Goal: Task Accomplishment & Management: Use online tool/utility

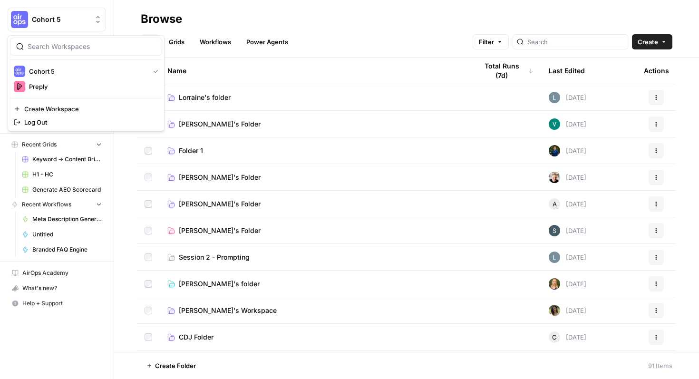
scroll to position [110, 0]
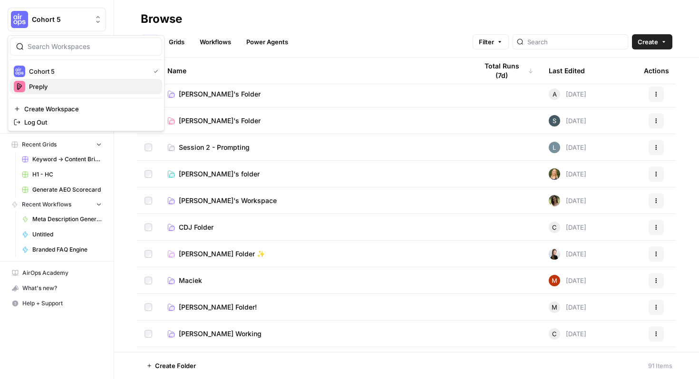
click at [68, 84] on span "Preply" at bounding box center [92, 87] width 126 height 10
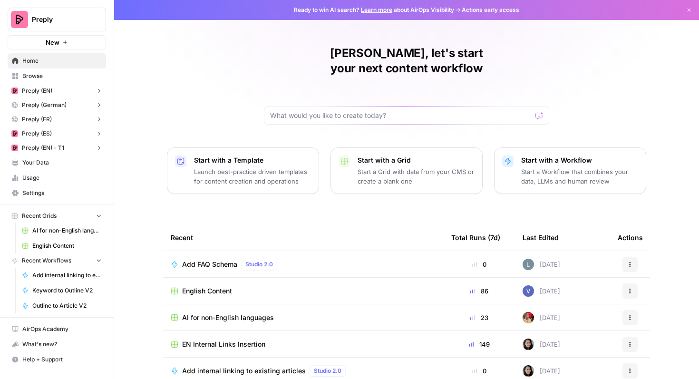
scroll to position [58, 0]
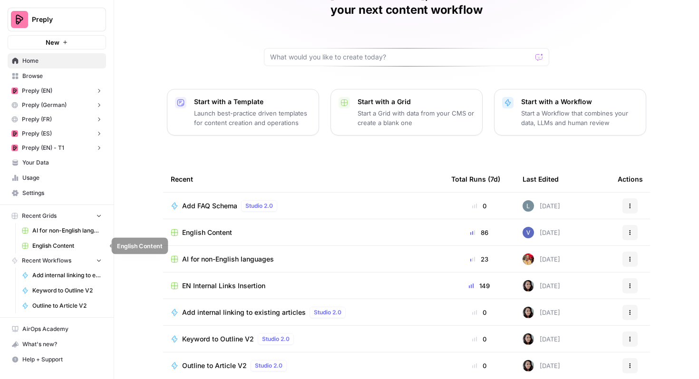
click at [62, 242] on span "English Content" at bounding box center [66, 246] width 69 height 9
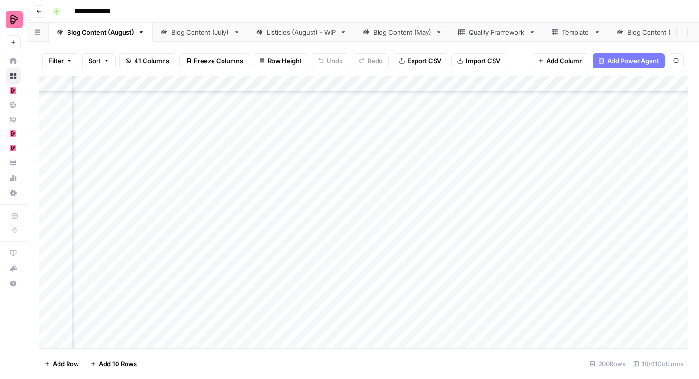
scroll to position [1458, 0]
click at [50, 155] on div "Add Column" at bounding box center [363, 212] width 649 height 272
click at [50, 178] on div "Add Column" at bounding box center [363, 212] width 649 height 272
click at [49, 202] on div "Add Column" at bounding box center [363, 212] width 649 height 272
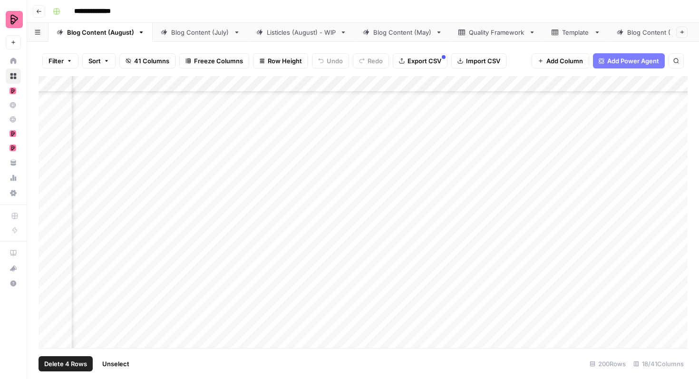
click at [48, 229] on div "Add Column" at bounding box center [363, 212] width 649 height 272
click at [48, 251] on div "Add Column" at bounding box center [363, 212] width 649 height 272
click at [48, 273] on div "Add Column" at bounding box center [363, 212] width 649 height 272
click at [48, 300] on div "Add Column" at bounding box center [363, 212] width 649 height 272
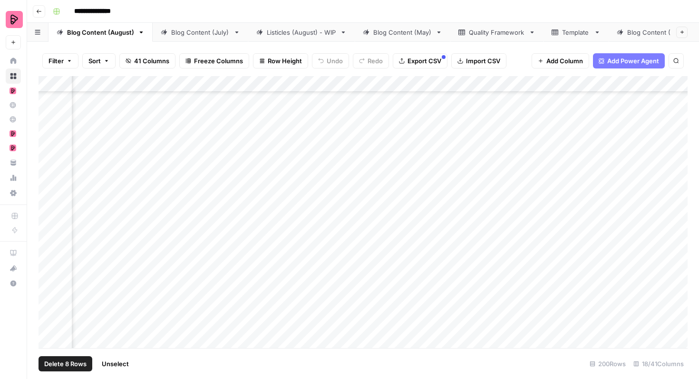
click at [48, 184] on div "Add Column" at bounding box center [363, 212] width 649 height 272
click at [48, 208] on div "Add Column" at bounding box center [363, 212] width 649 height 272
click at [49, 230] on div "Add Column" at bounding box center [363, 212] width 649 height 272
click at [49, 252] on div "Add Column" at bounding box center [363, 212] width 649 height 272
click at [49, 276] on div "Add Column" at bounding box center [363, 212] width 649 height 272
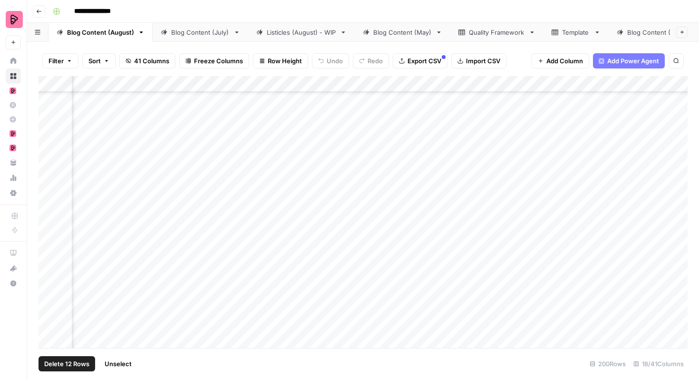
scroll to position [1745, 198]
click at [49, 188] on div "Add Column" at bounding box center [363, 212] width 649 height 272
click at [49, 210] on div "Add Column" at bounding box center [363, 212] width 649 height 272
click at [49, 235] on div "Add Column" at bounding box center [363, 212] width 649 height 272
click at [50, 262] on div "Add Column" at bounding box center [363, 212] width 649 height 272
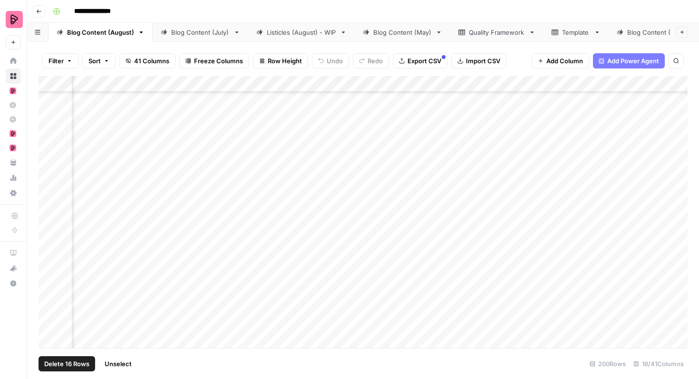
click at [51, 284] on div "Add Column" at bounding box center [363, 212] width 649 height 272
click at [51, 310] on div "Add Column" at bounding box center [363, 212] width 649 height 272
click at [47, 166] on div "Add Column" at bounding box center [363, 212] width 649 height 272
click at [48, 187] on div "Add Column" at bounding box center [363, 212] width 649 height 272
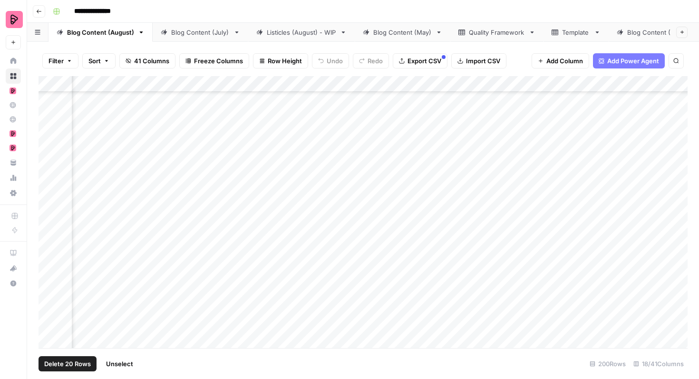
click at [50, 207] on div "Add Column" at bounding box center [363, 212] width 649 height 272
click at [50, 212] on div "Add Column" at bounding box center [363, 212] width 649 height 272
click at [50, 238] on div "Add Column" at bounding box center [363, 212] width 649 height 272
click at [50, 261] on div "Add Column" at bounding box center [363, 212] width 649 height 272
click at [49, 289] on div "Add Column" at bounding box center [363, 212] width 649 height 272
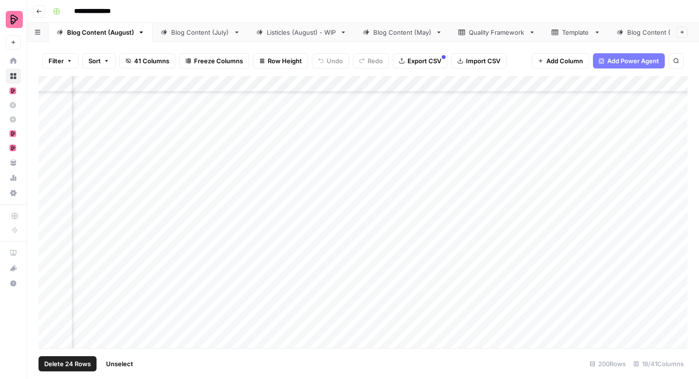
scroll to position [2009, 198]
click at [50, 246] on div "Add Column" at bounding box center [363, 212] width 649 height 272
click at [49, 296] on div "Add Column" at bounding box center [363, 212] width 649 height 272
click at [51, 271] on div "Add Column" at bounding box center [363, 212] width 649 height 272
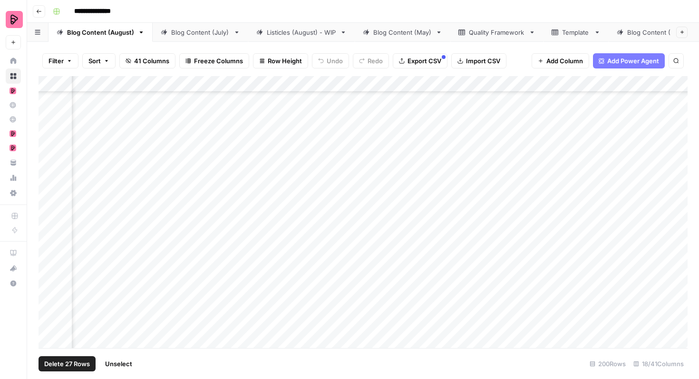
scroll to position [1973, 194]
click at [425, 62] on span "Export CSV" at bounding box center [425, 61] width 34 height 10
click at [505, 155] on div "Add Column" at bounding box center [363, 212] width 649 height 272
click at [500, 155] on div "Add Column" at bounding box center [363, 212] width 649 height 272
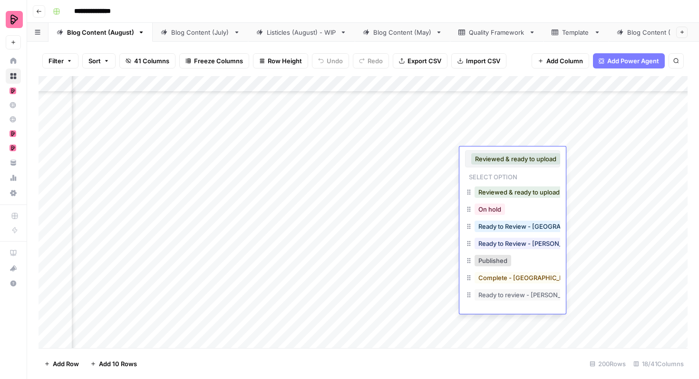
scroll to position [15, 0]
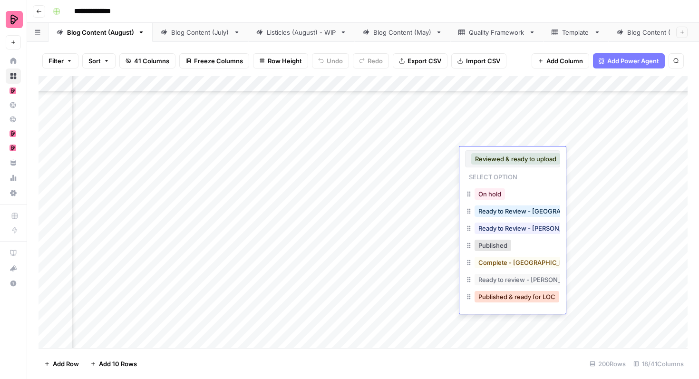
click at [495, 296] on button "Published & ready for LOC" at bounding box center [517, 296] width 85 height 11
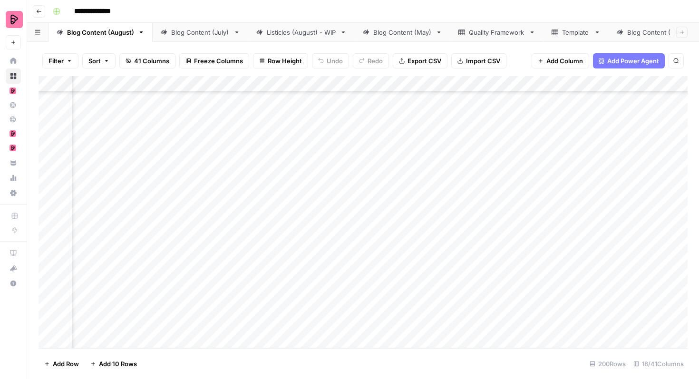
click at [496, 181] on div "Add Column" at bounding box center [363, 212] width 649 height 272
click at [489, 181] on div "Add Column" at bounding box center [363, 212] width 649 height 272
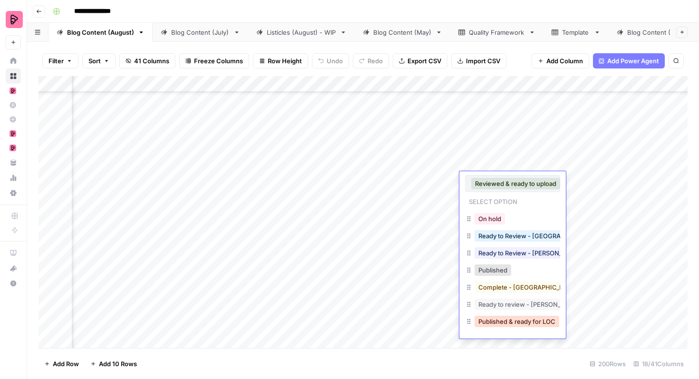
click at [498, 320] on button "Published & ready for LOC" at bounding box center [517, 321] width 85 height 11
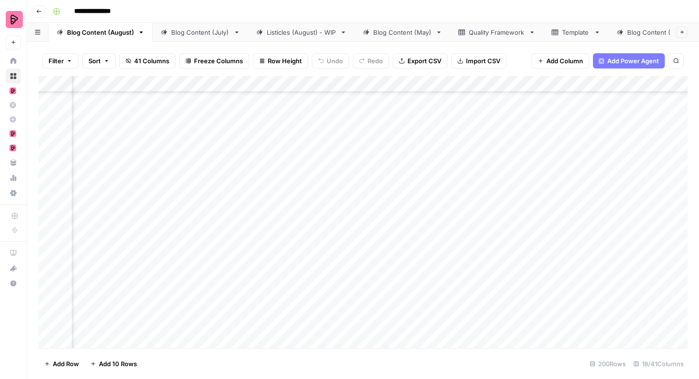
click at [491, 206] on div "Add Column" at bounding box center [363, 212] width 649 height 272
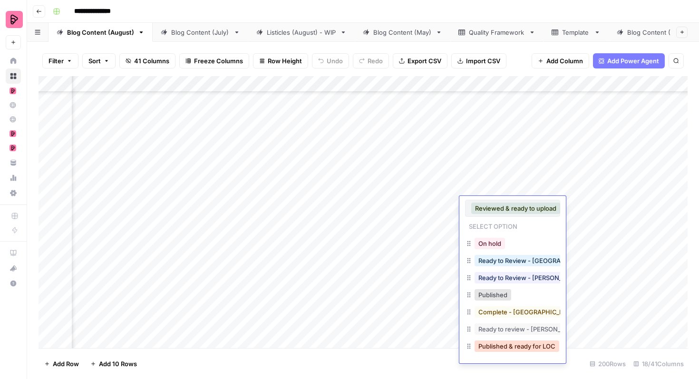
click at [496, 344] on button "Published & ready for LOC" at bounding box center [517, 345] width 85 height 11
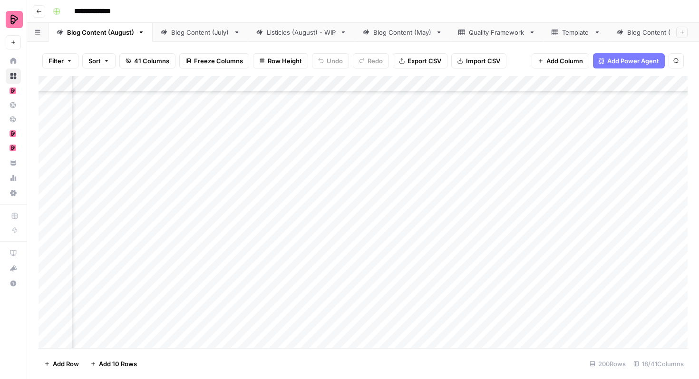
click at [495, 233] on div "Add Column" at bounding box center [363, 212] width 649 height 272
click at [491, 232] on div "Add Column" at bounding box center [363, 212] width 649 height 272
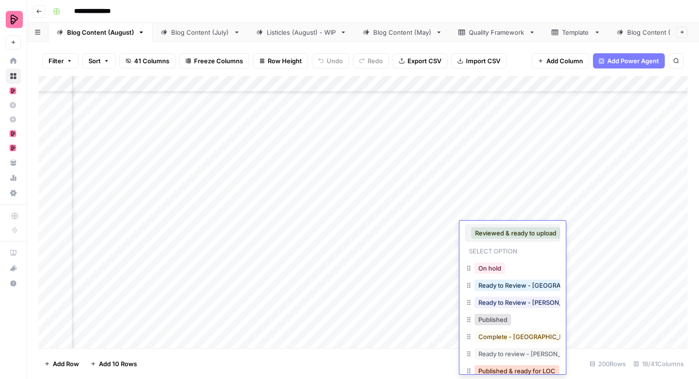
click at [493, 368] on button "Published & ready for LOC" at bounding box center [517, 370] width 85 height 11
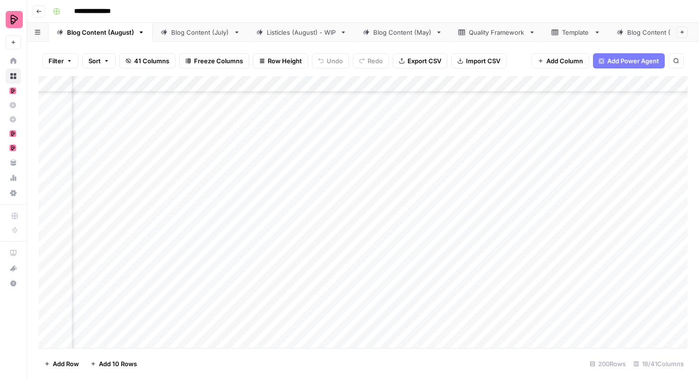
click at [505, 259] on div "Add Column" at bounding box center [363, 212] width 649 height 272
click at [498, 258] on div "Add Column" at bounding box center [363, 212] width 649 height 272
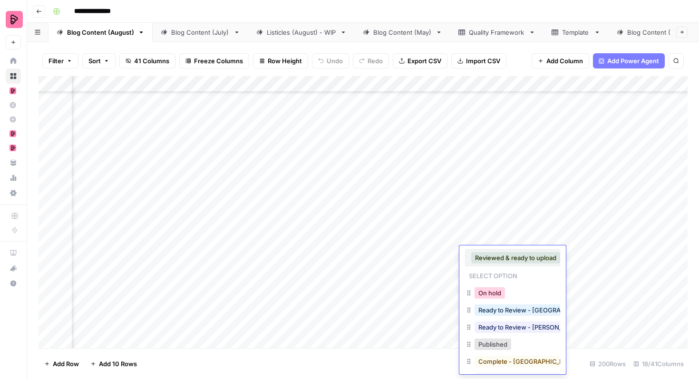
scroll to position [39, 0]
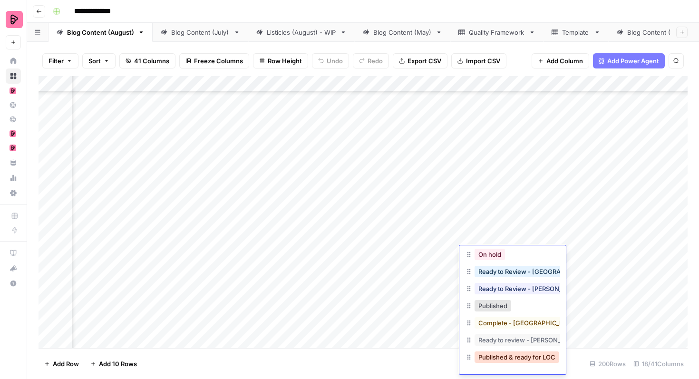
click at [497, 353] on button "Published & ready for LOC" at bounding box center [517, 356] width 85 height 11
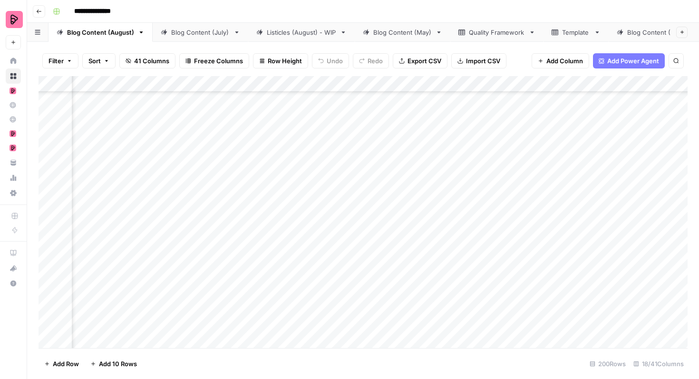
click at [492, 280] on div "Add Column" at bounding box center [363, 212] width 649 height 272
click at [486, 280] on div "Add Column" at bounding box center [363, 212] width 649 height 272
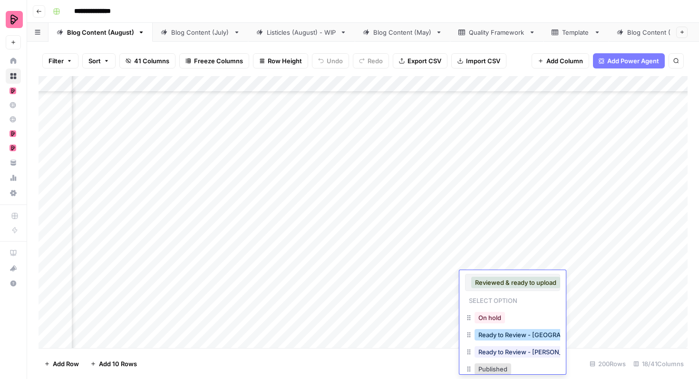
scroll to position [63, 0]
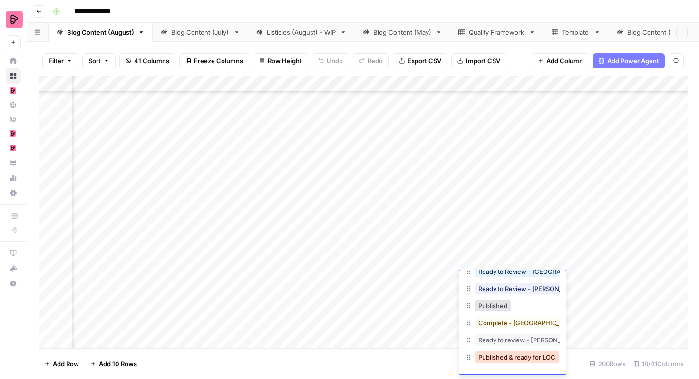
click at [489, 360] on button "Published & ready for LOC" at bounding box center [517, 356] width 85 height 11
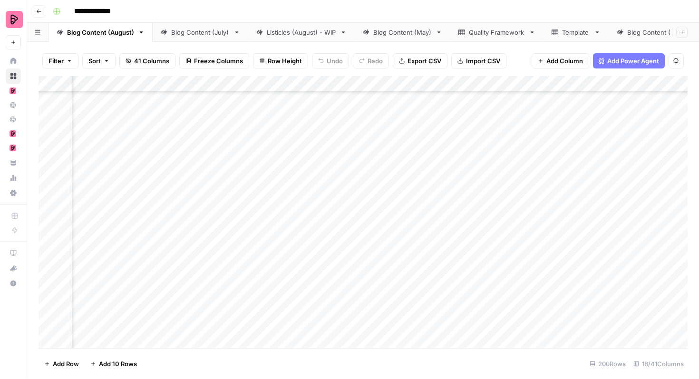
scroll to position [1544, 194]
click at [497, 213] on div "Add Column" at bounding box center [363, 212] width 649 height 272
click at [496, 213] on div "Add Column" at bounding box center [363, 212] width 649 height 272
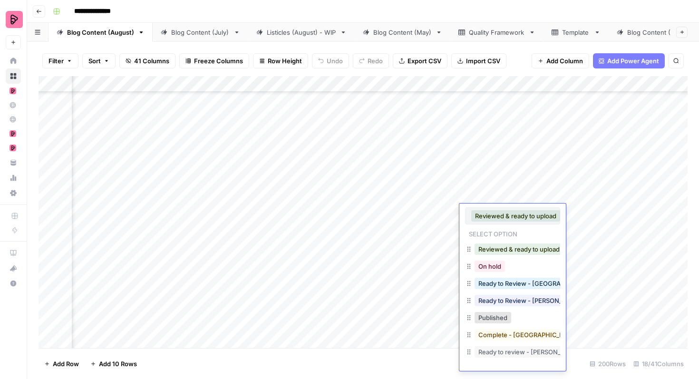
scroll to position [15, 0]
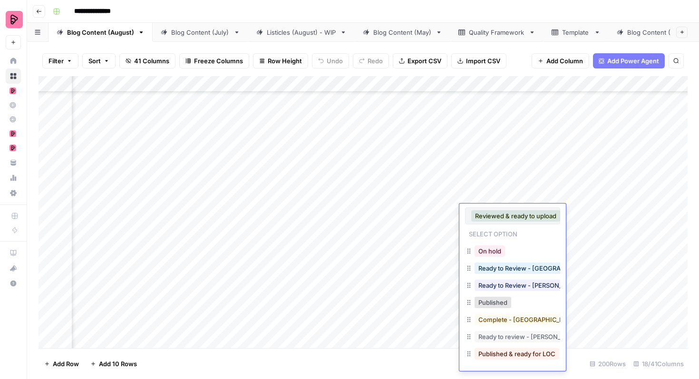
click at [497, 357] on button "Published & ready for LOC" at bounding box center [517, 353] width 85 height 11
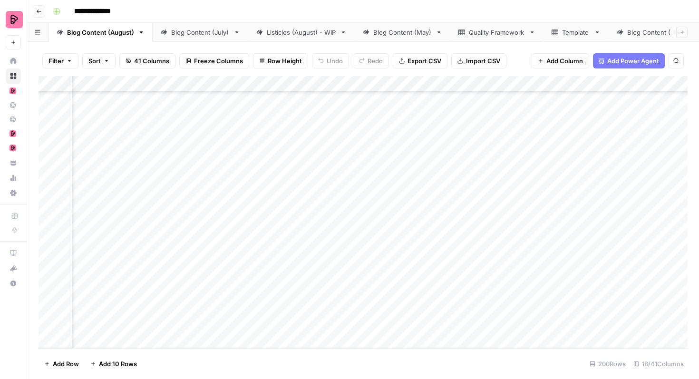
click at [502, 235] on div "Add Column" at bounding box center [363, 212] width 649 height 272
click at [491, 234] on div "Add Column" at bounding box center [363, 212] width 649 height 272
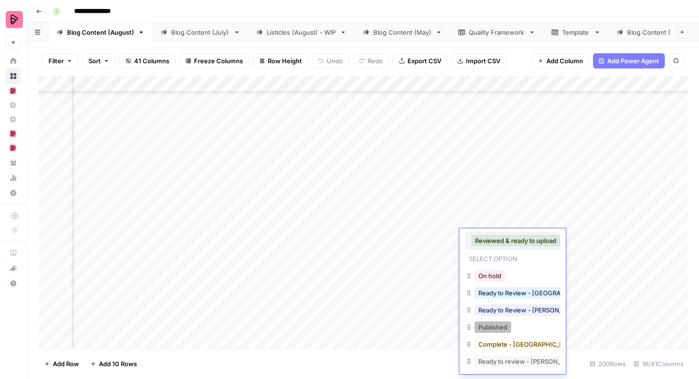
scroll to position [21, 0]
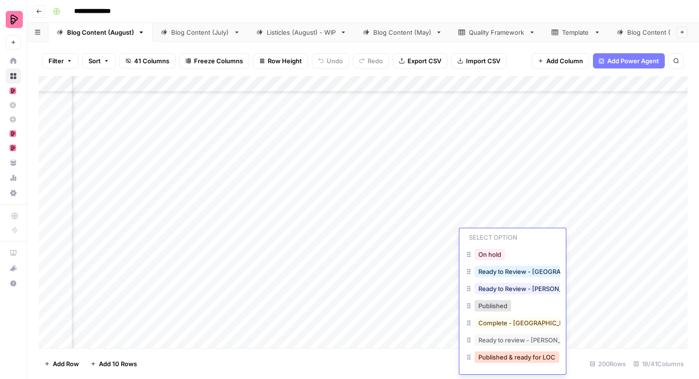
click at [502, 358] on button "Published & ready for LOC" at bounding box center [517, 356] width 85 height 11
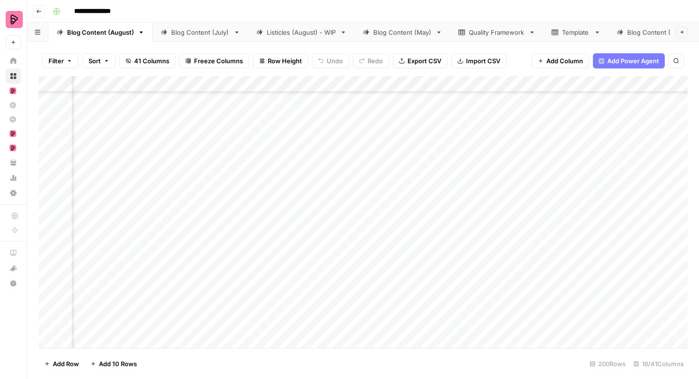
click at [495, 265] on div "Add Column" at bounding box center [363, 212] width 649 height 272
click at [487, 262] on div "Add Column" at bounding box center [363, 212] width 649 height 272
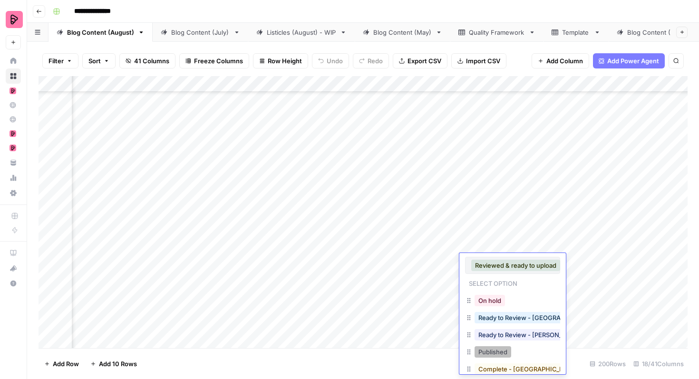
scroll to position [46, 0]
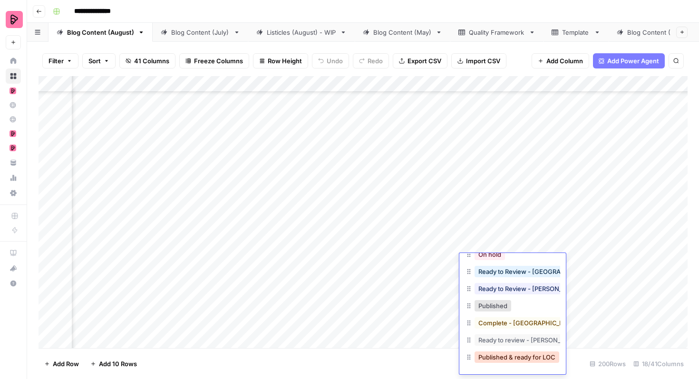
click at [497, 357] on button "Published & ready for LOC" at bounding box center [517, 356] width 85 height 11
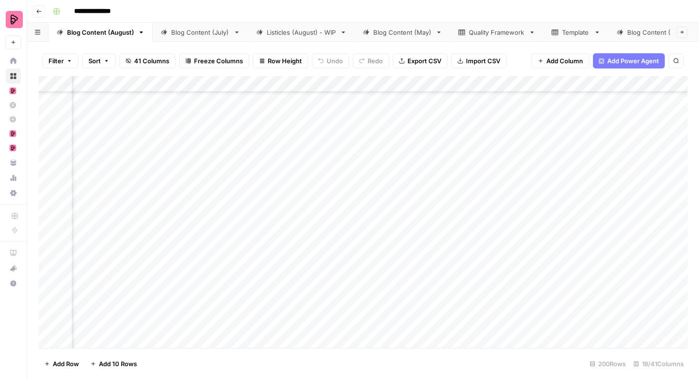
click at [492, 294] on div "Add Column" at bounding box center [363, 212] width 649 height 272
click at [492, 293] on div "Add Column" at bounding box center [363, 212] width 649 height 272
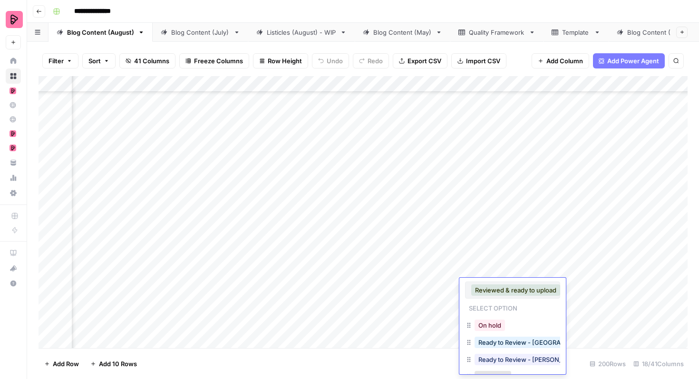
scroll to position [71, 0]
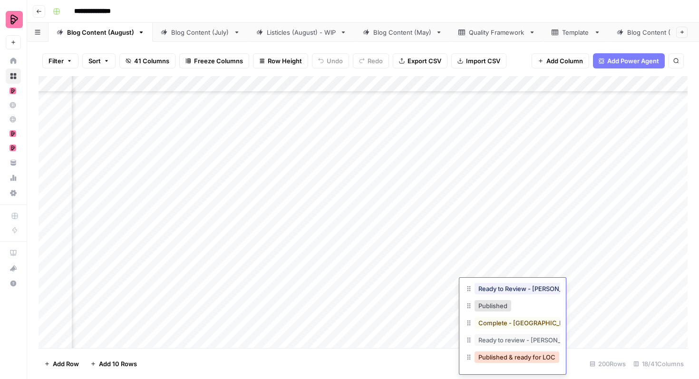
click at [491, 355] on button "Published & ready for LOC" at bounding box center [517, 356] width 85 height 11
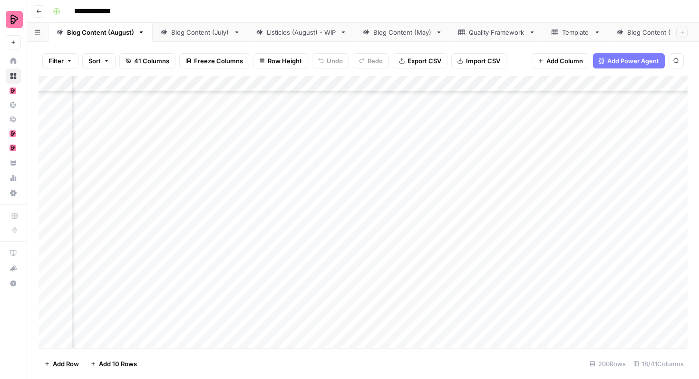
click at [493, 306] on div "Add Column" at bounding box center [363, 212] width 649 height 272
click at [488, 312] on div "Add Column" at bounding box center [363, 212] width 649 height 272
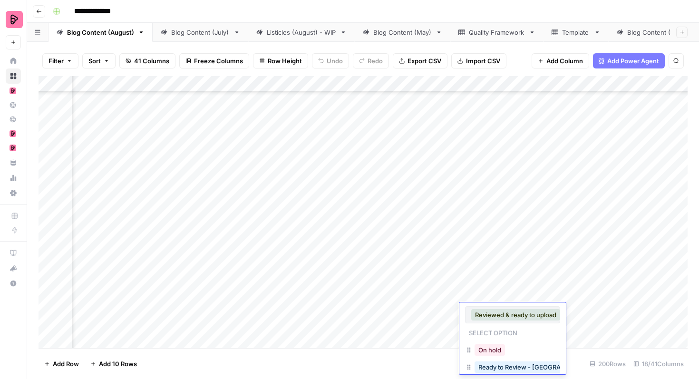
scroll to position [96, 0]
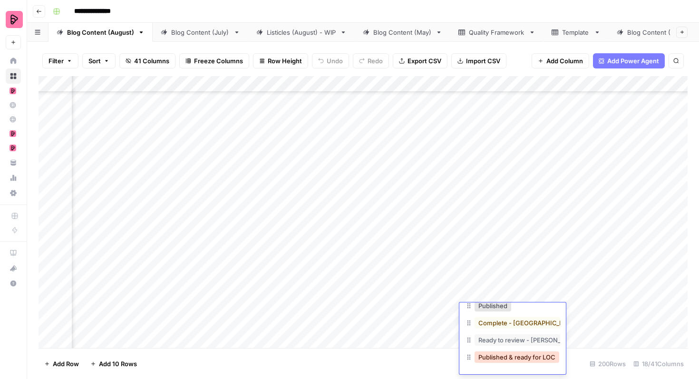
click at [502, 357] on button "Published & ready for LOC" at bounding box center [517, 356] width 85 height 11
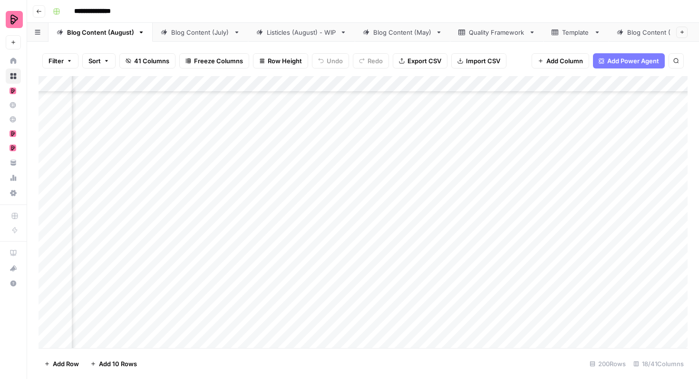
scroll to position [1685, 194]
click at [485, 196] on div "Add Column" at bounding box center [363, 212] width 649 height 272
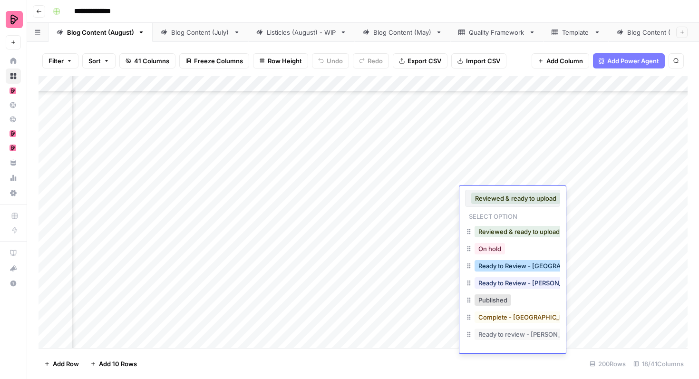
scroll to position [15, 0]
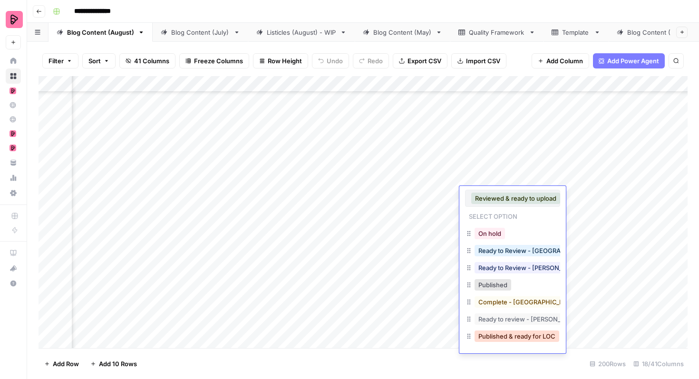
click at [502, 334] on button "Published & ready for LOC" at bounding box center [517, 335] width 85 height 11
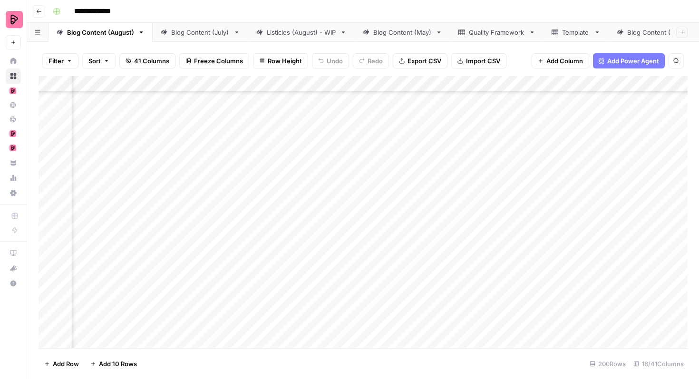
scroll to position [1777, 233]
click at [476, 153] on div "Add Column" at bounding box center [363, 212] width 649 height 272
click at [487, 154] on div "Add Column" at bounding box center [363, 212] width 649 height 272
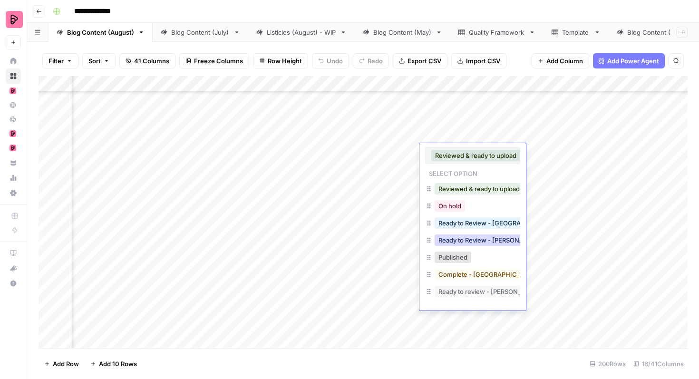
scroll to position [15, 0]
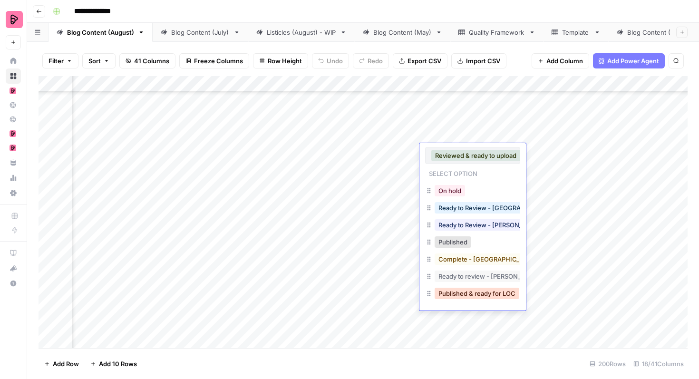
click at [469, 291] on button "Published & ready for LOC" at bounding box center [477, 293] width 85 height 11
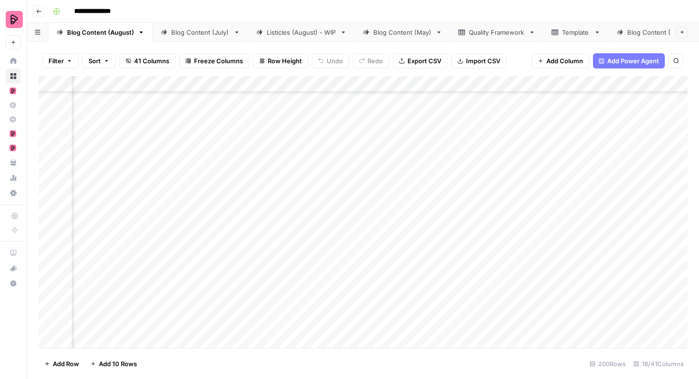
click at [470, 178] on div "Add Column" at bounding box center [363, 212] width 649 height 272
click at [471, 178] on div "Add Column" at bounding box center [363, 212] width 649 height 272
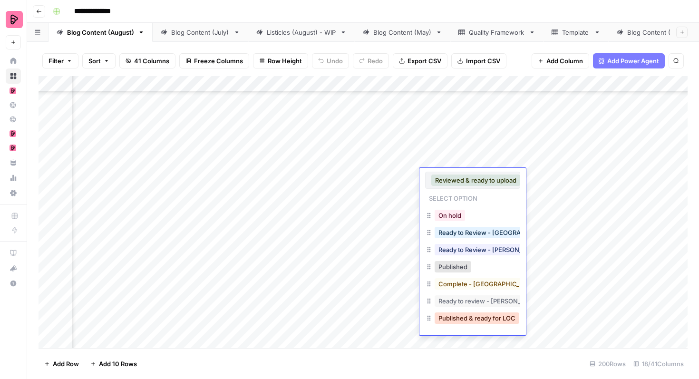
click at [466, 316] on button "Published & ready for LOC" at bounding box center [477, 317] width 85 height 11
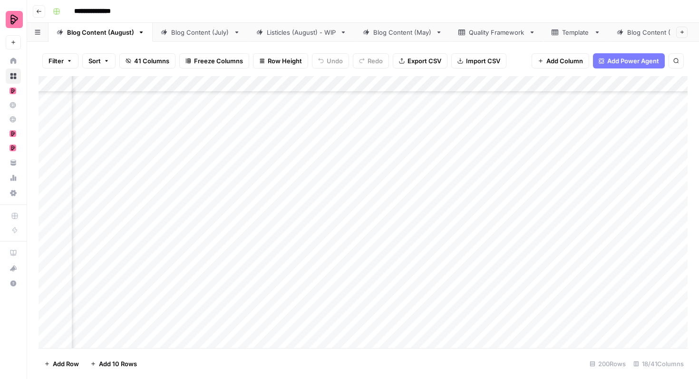
click at [473, 200] on div "Add Column" at bounding box center [363, 212] width 649 height 272
click at [468, 201] on div "Add Column" at bounding box center [363, 212] width 649 height 272
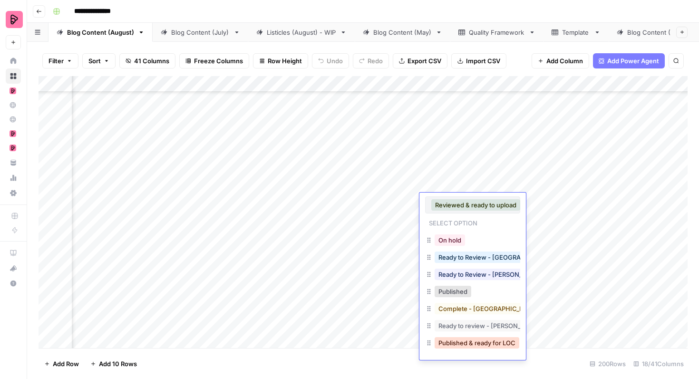
click at [462, 341] on button "Published & ready for LOC" at bounding box center [477, 342] width 85 height 11
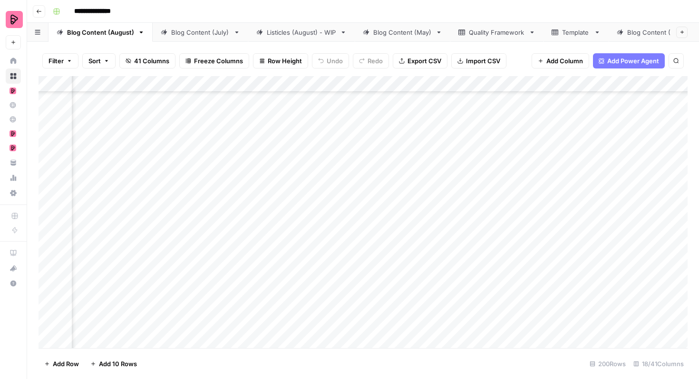
click at [456, 232] on div "Add Column" at bounding box center [363, 212] width 649 height 272
click at [451, 229] on div "Add Column" at bounding box center [363, 212] width 649 height 272
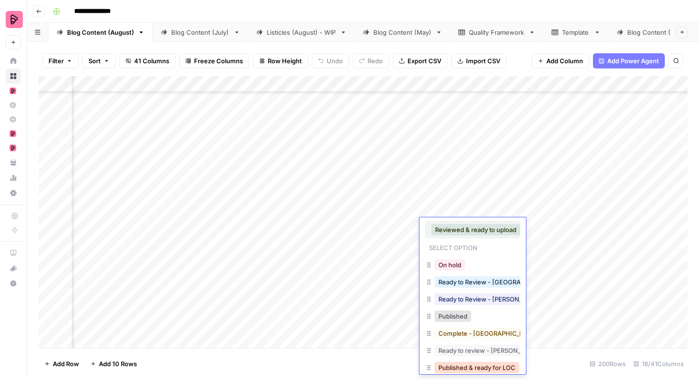
click at [458, 369] on button "Published & ready for LOC" at bounding box center [477, 367] width 85 height 11
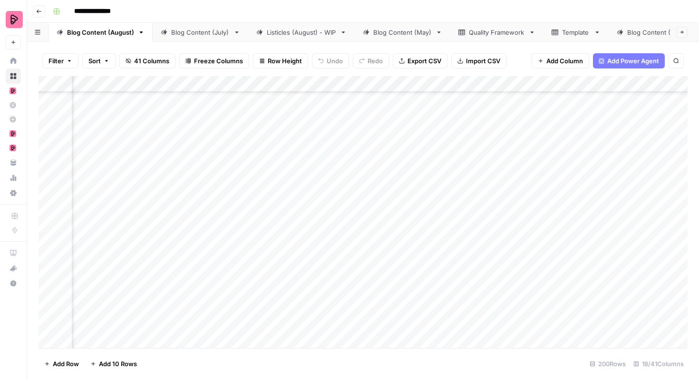
click at [466, 252] on div "Add Column" at bounding box center [363, 212] width 649 height 272
click at [449, 252] on div "Add Column" at bounding box center [363, 212] width 649 height 272
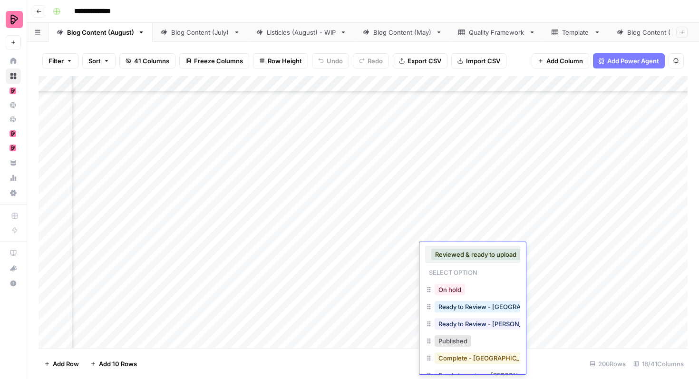
scroll to position [35, 0]
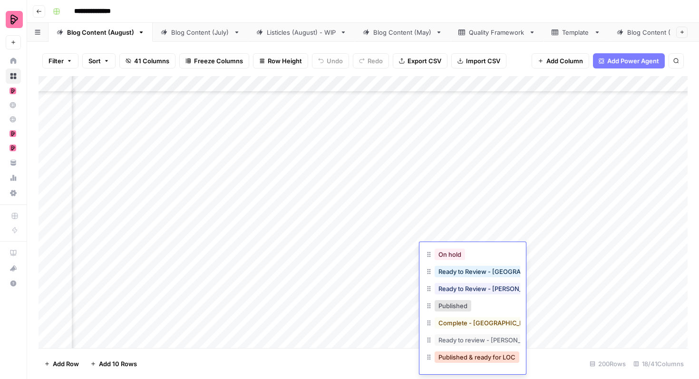
click at [467, 357] on button "Published & ready for LOC" at bounding box center [477, 356] width 85 height 11
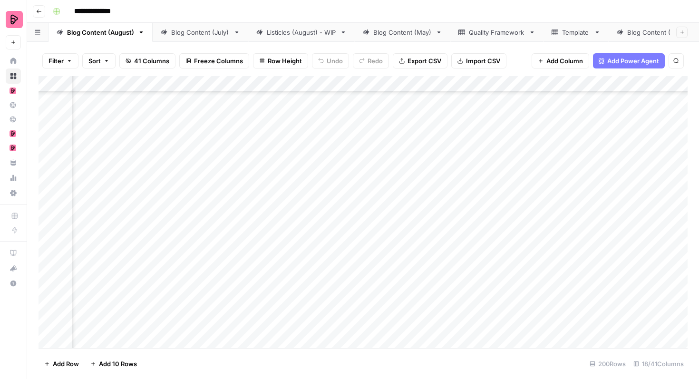
click at [469, 274] on div "Add Column" at bounding box center [363, 212] width 649 height 272
click at [459, 274] on div "Add Column" at bounding box center [363, 212] width 649 height 272
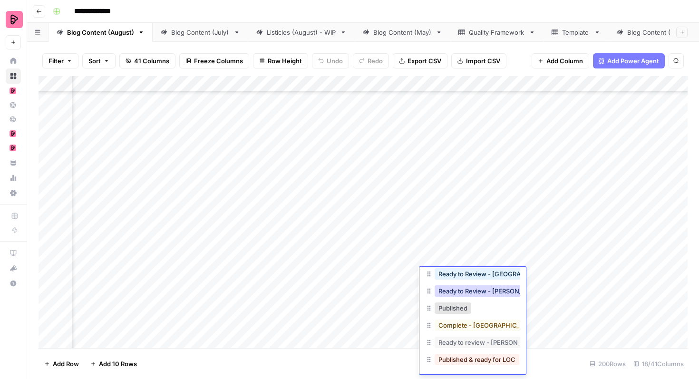
scroll to position [60, 0]
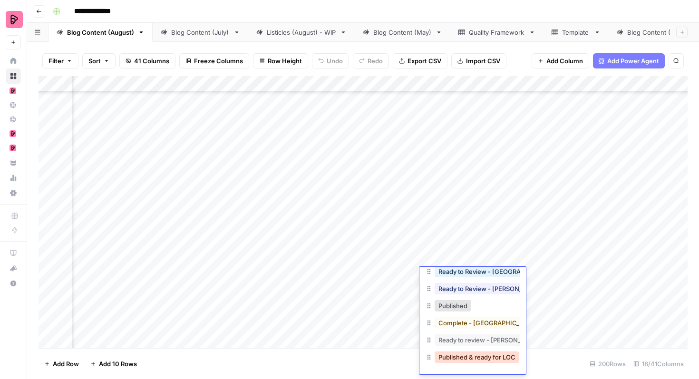
click at [461, 357] on button "Published & ready for LOC" at bounding box center [477, 356] width 85 height 11
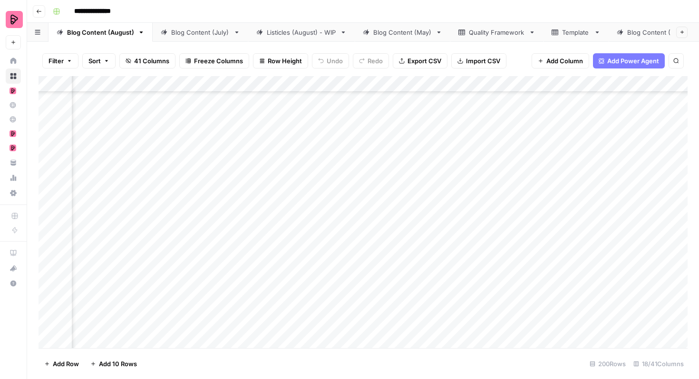
scroll to position [1943, 220]
click at [483, 165] on div "Add Column" at bounding box center [363, 212] width 649 height 272
click at [471, 165] on div "Add Column" at bounding box center [363, 212] width 649 height 272
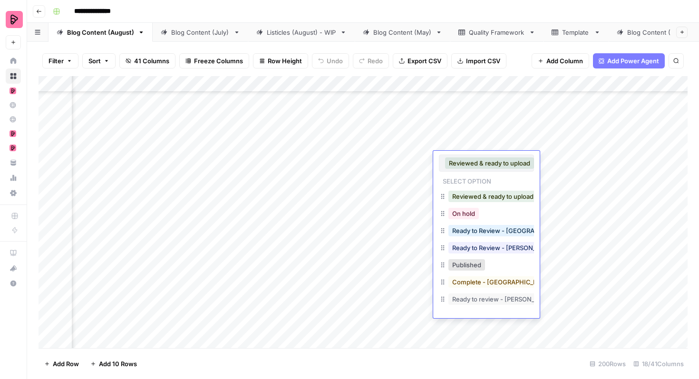
scroll to position [15, 0]
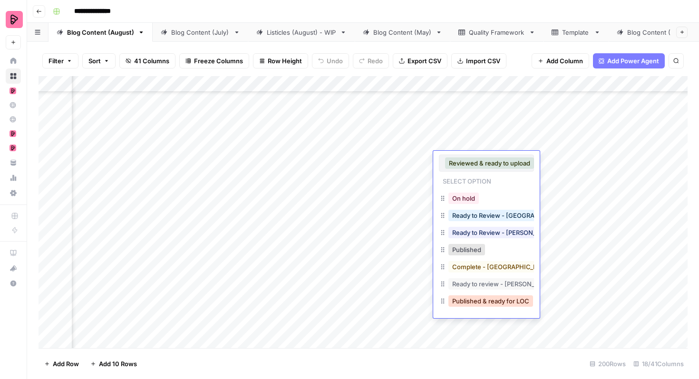
click at [475, 301] on button "Published & ready for LOC" at bounding box center [490, 300] width 85 height 11
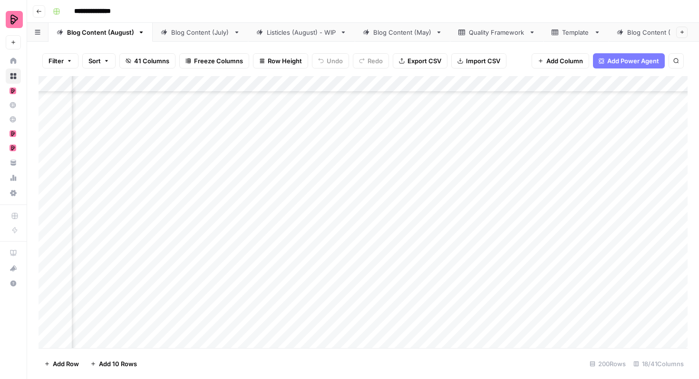
click at [478, 188] on div "Add Column" at bounding box center [363, 212] width 649 height 272
click at [467, 188] on div "Add Column" at bounding box center [363, 212] width 649 height 272
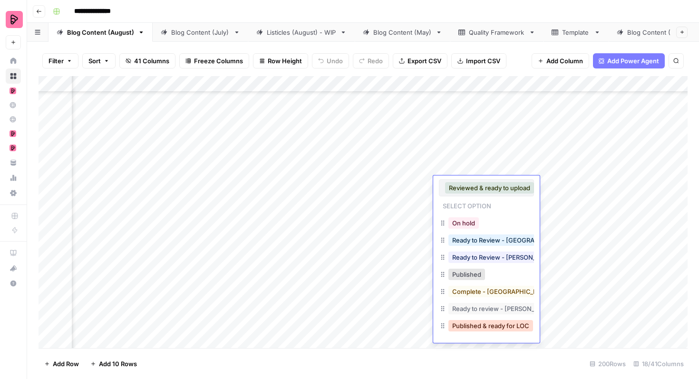
click at [474, 327] on button "Published & ready for LOC" at bounding box center [490, 325] width 85 height 11
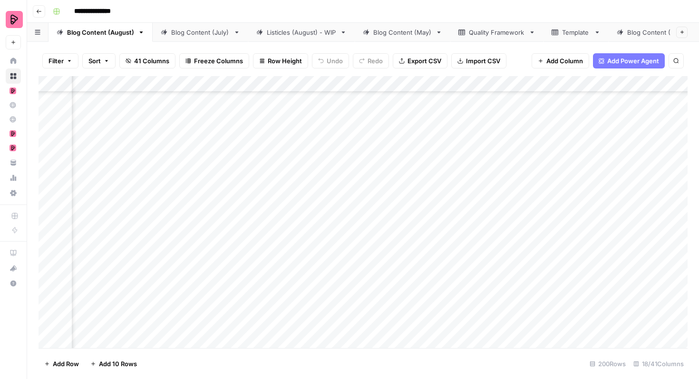
click at [474, 214] on div "Add Column" at bounding box center [363, 212] width 649 height 272
click at [467, 214] on div "Add Column" at bounding box center [363, 212] width 649 height 272
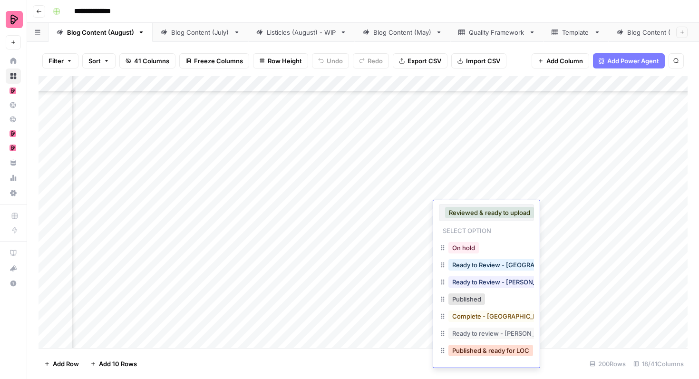
click at [476, 345] on button "Published & ready for LOC" at bounding box center [490, 350] width 85 height 11
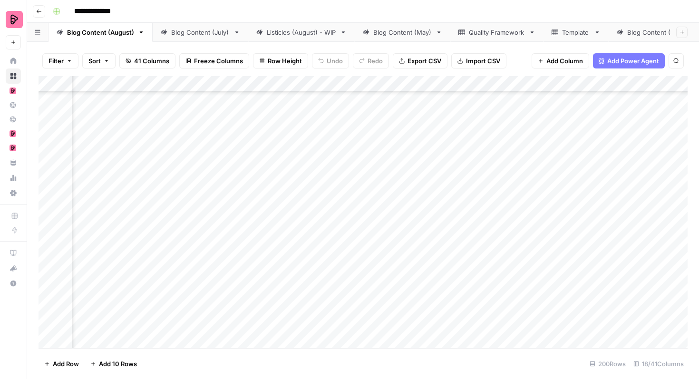
click at [477, 241] on div "Add Column" at bounding box center [363, 212] width 649 height 272
click at [472, 238] on div "Add Column" at bounding box center [363, 212] width 649 height 272
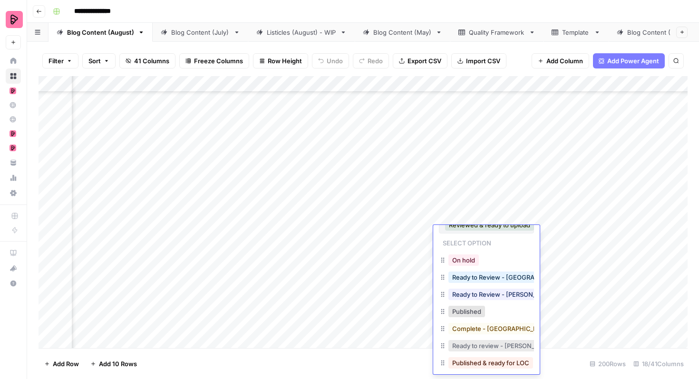
scroll to position [18, 0]
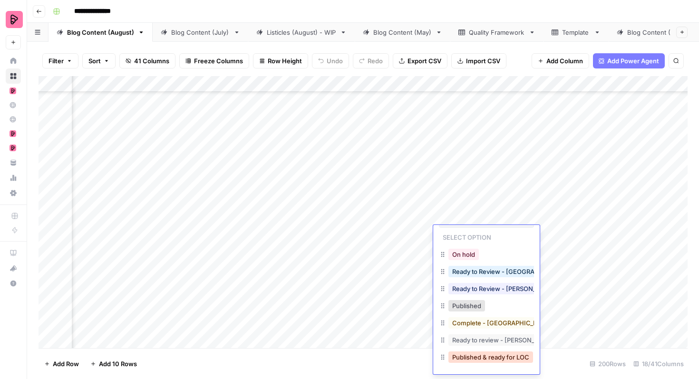
click at [466, 356] on button "Published & ready for LOC" at bounding box center [490, 356] width 85 height 11
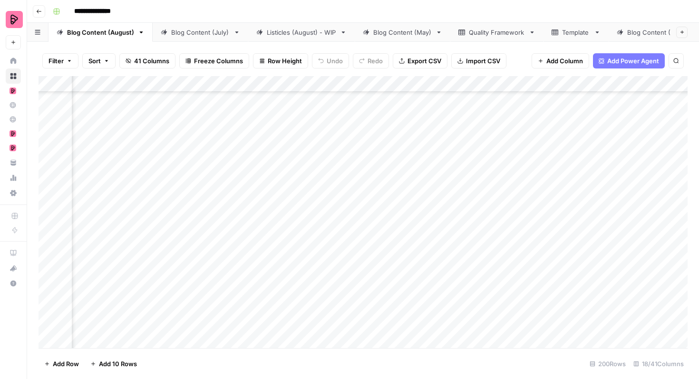
scroll to position [1943, 310]
click at [408, 263] on div "Add Column" at bounding box center [363, 212] width 649 height 272
click at [391, 262] on div "Add Column" at bounding box center [363, 212] width 649 height 272
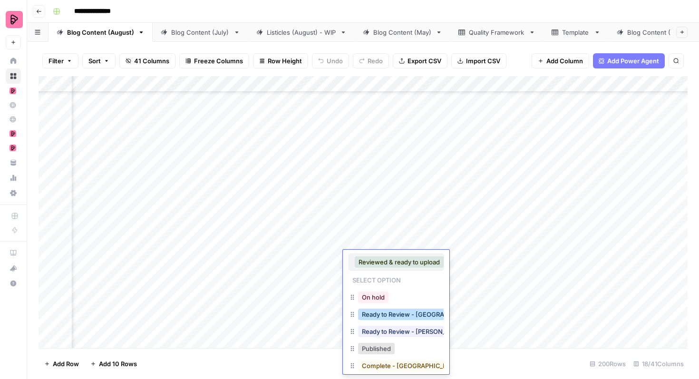
scroll to position [43, 0]
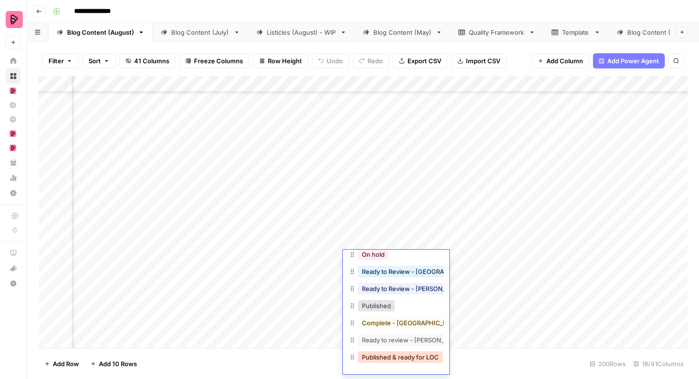
click at [392, 353] on button "Published & ready for LOC" at bounding box center [400, 356] width 85 height 11
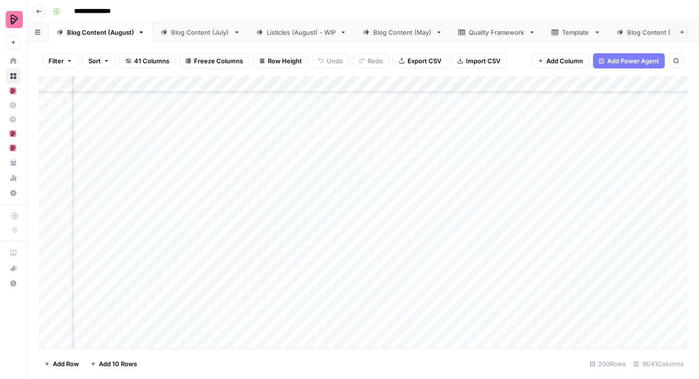
click at [382, 283] on div "Add Column" at bounding box center [363, 212] width 649 height 272
click at [374, 283] on div "Add Column" at bounding box center [363, 212] width 649 height 272
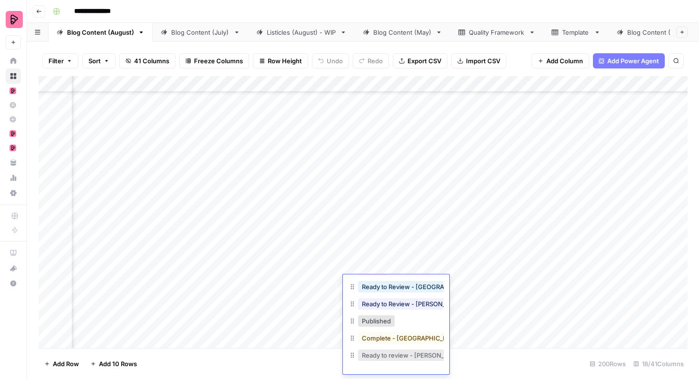
scroll to position [15, 0]
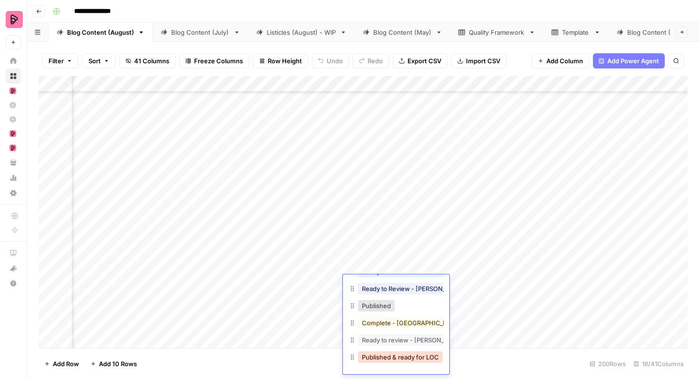
click at [381, 357] on button "Published & ready for LOC" at bounding box center [400, 356] width 85 height 11
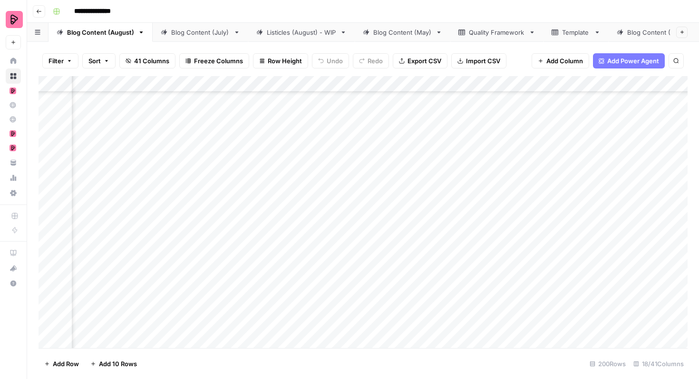
scroll to position [0, 0]
click at [425, 166] on div "Add Column" at bounding box center [363, 212] width 649 height 272
click at [417, 167] on div "Add Column" at bounding box center [363, 212] width 649 height 272
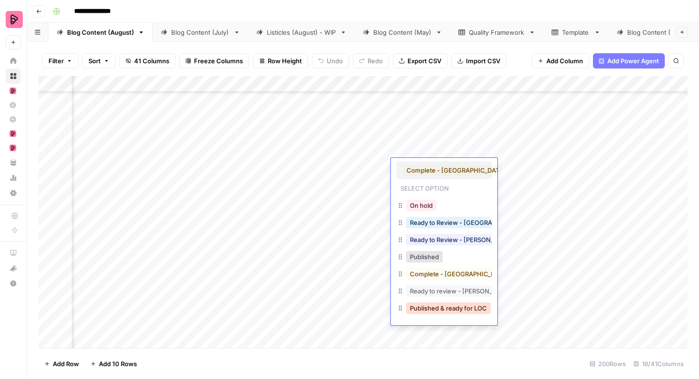
click at [429, 307] on button "Published & ready for LOC" at bounding box center [448, 307] width 85 height 11
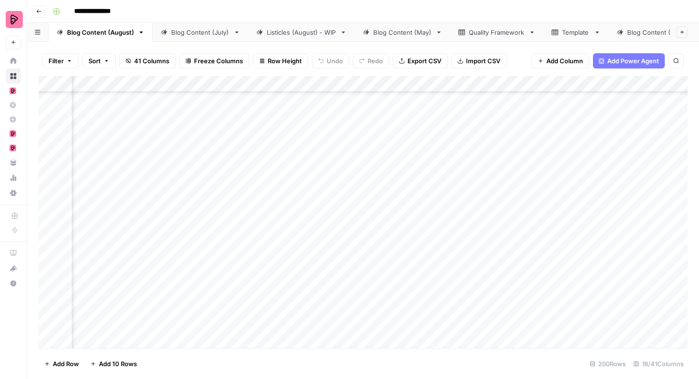
click at [474, 247] on div "Add Column" at bounding box center [363, 212] width 649 height 272
click at [474, 245] on div "Add Column" at bounding box center [363, 212] width 649 height 272
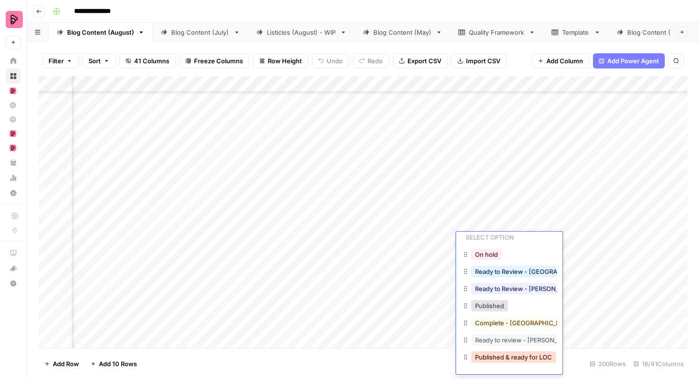
click at [504, 359] on button "Published & ready for LOC" at bounding box center [513, 356] width 85 height 11
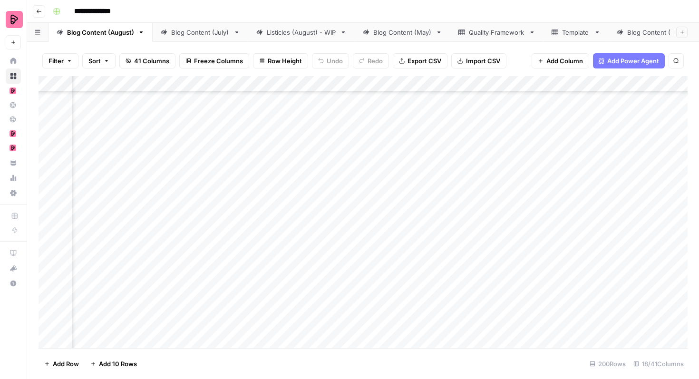
click at [525, 218] on div "Add Column" at bounding box center [363, 212] width 649 height 272
click at [520, 218] on div "Add Column" at bounding box center [363, 212] width 649 height 272
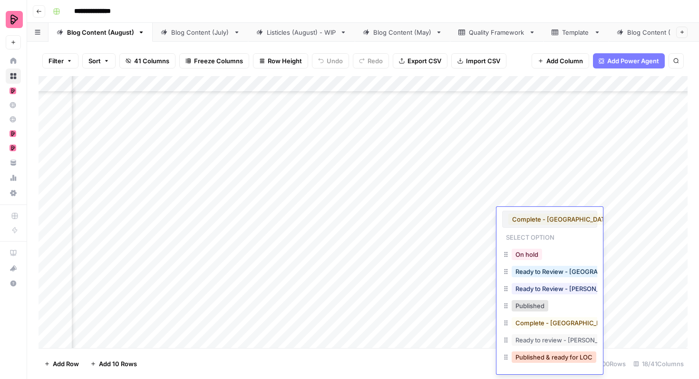
click at [537, 360] on button "Published & ready for LOC" at bounding box center [554, 356] width 85 height 11
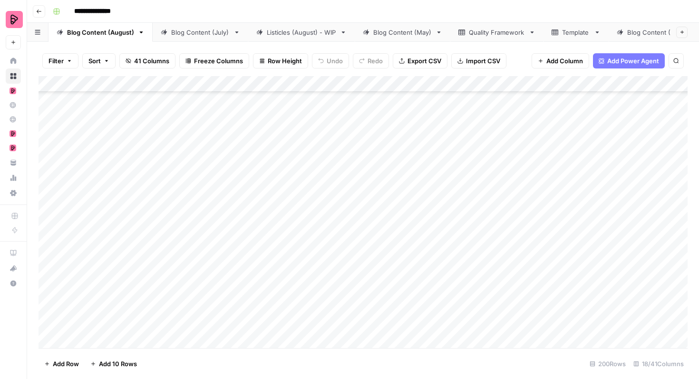
click at [437, 215] on div "Add Column" at bounding box center [363, 212] width 649 height 272
click at [437, 239] on div "Add Column" at bounding box center [363, 212] width 649 height 272
click at [439, 266] on div "Add Column" at bounding box center [363, 212] width 649 height 272
click at [436, 202] on div "Add Column" at bounding box center [363, 212] width 649 height 272
click at [437, 225] on div "Add Column" at bounding box center [363, 212] width 649 height 272
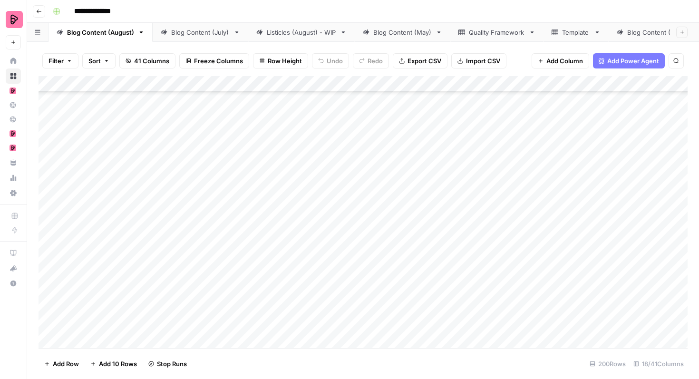
click at [438, 250] on div "Add Column" at bounding box center [363, 212] width 649 height 272
click at [440, 275] on div "Add Column" at bounding box center [363, 212] width 649 height 272
click at [367, 105] on div "Add Column" at bounding box center [363, 212] width 649 height 272
drag, startPoint x: 395, startPoint y: 118, endPoint x: 395, endPoint y: 272, distance: 153.6
click at [395, 272] on div "Add Column" at bounding box center [363, 212] width 649 height 272
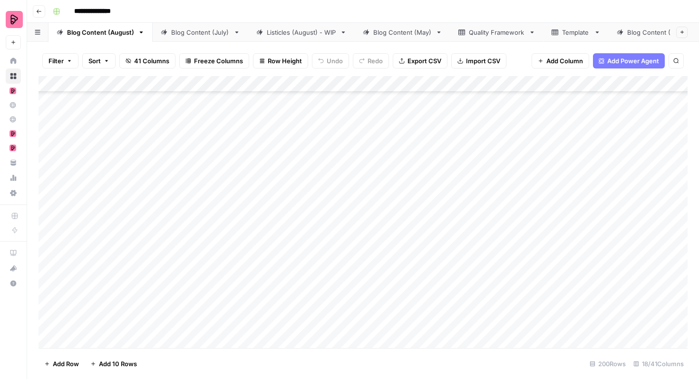
scroll to position [2665, 0]
click at [573, 217] on div "Add Column" at bounding box center [363, 212] width 649 height 272
click at [345, 185] on div "Add Column" at bounding box center [363, 212] width 649 height 272
click at [340, 209] on div "Add Column" at bounding box center [363, 212] width 649 height 272
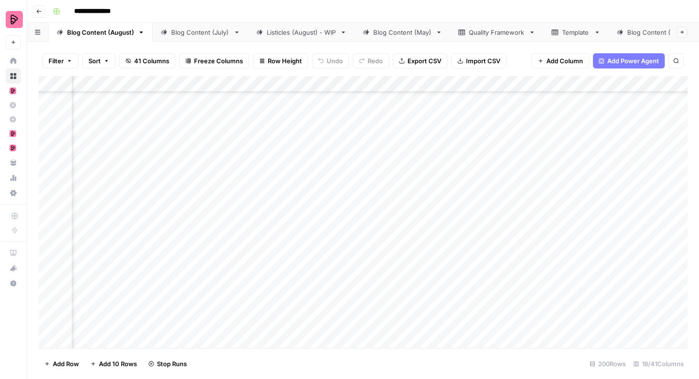
click at [342, 234] on div "Add Column" at bounding box center [363, 212] width 649 height 272
click at [275, 161] on div "Add Column" at bounding box center [363, 212] width 649 height 272
drag, startPoint x: 299, startPoint y: 176, endPoint x: 297, endPoint y: 237, distance: 60.4
click at [297, 237] on div "Add Column" at bounding box center [363, 212] width 649 height 272
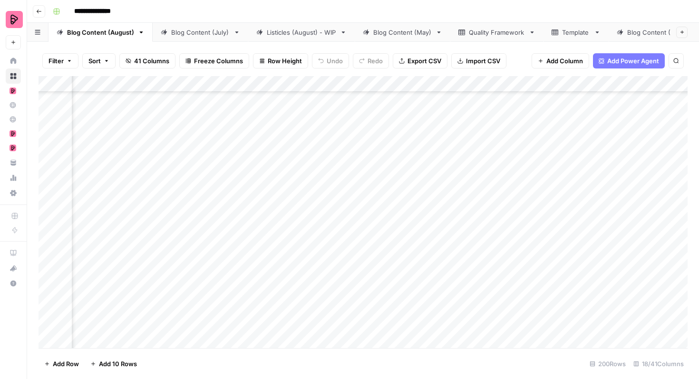
click at [330, 155] on div "Add Column" at bounding box center [363, 212] width 649 height 272
click at [330, 177] on div "Add Column" at bounding box center [363, 212] width 649 height 272
click at [330, 207] on div "Add Column" at bounding box center [363, 212] width 649 height 272
click at [329, 227] on div "Add Column" at bounding box center [363, 212] width 649 height 272
click at [329, 253] on div "Add Column" at bounding box center [363, 212] width 649 height 272
